Goal: Task Accomplishment & Management: Manage account settings

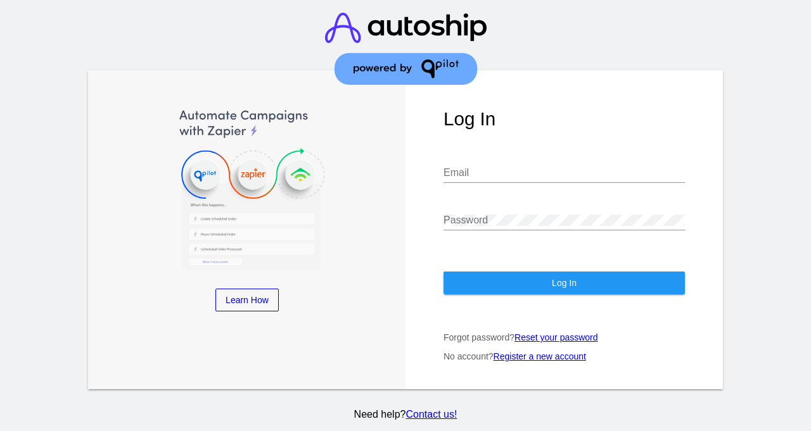
type input "[EMAIL_ADDRESS][DOMAIN_NAME]"
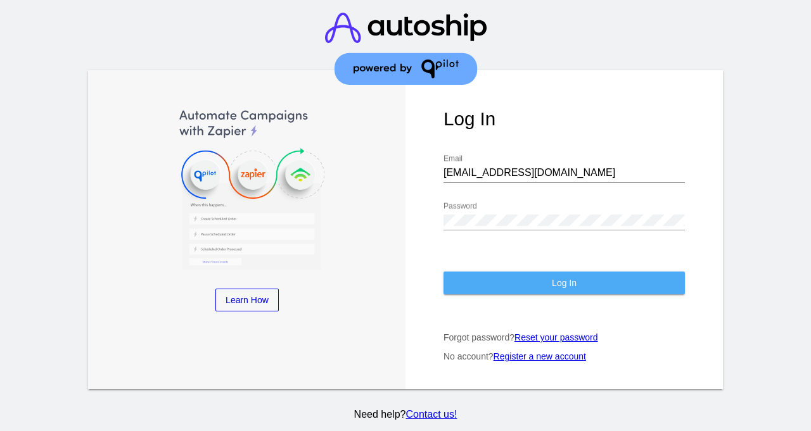
click at [538, 276] on button "Log In" at bounding box center [563, 283] width 241 height 23
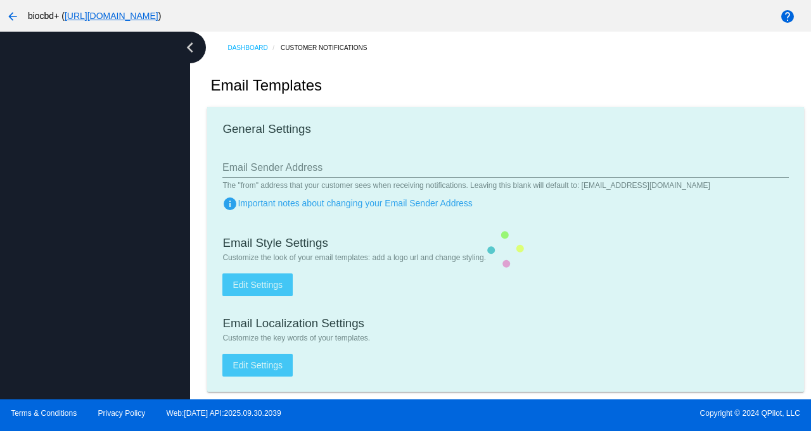
type input "[EMAIL_ADDRESS][DOMAIN_NAME]"
checkbox input "true"
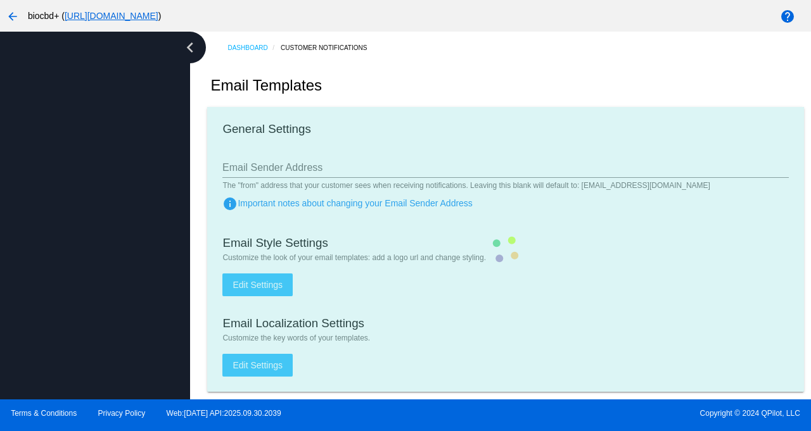
type input "[PERSON_NAME][EMAIL_ADDRESS][DOMAIN_NAME]"
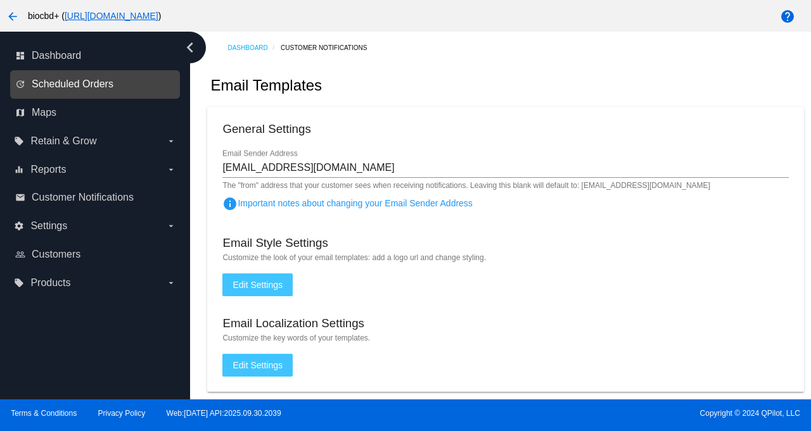
click at [53, 79] on span "Scheduled Orders" at bounding box center [73, 84] width 82 height 11
